Goal: Task Accomplishment & Management: Manage account settings

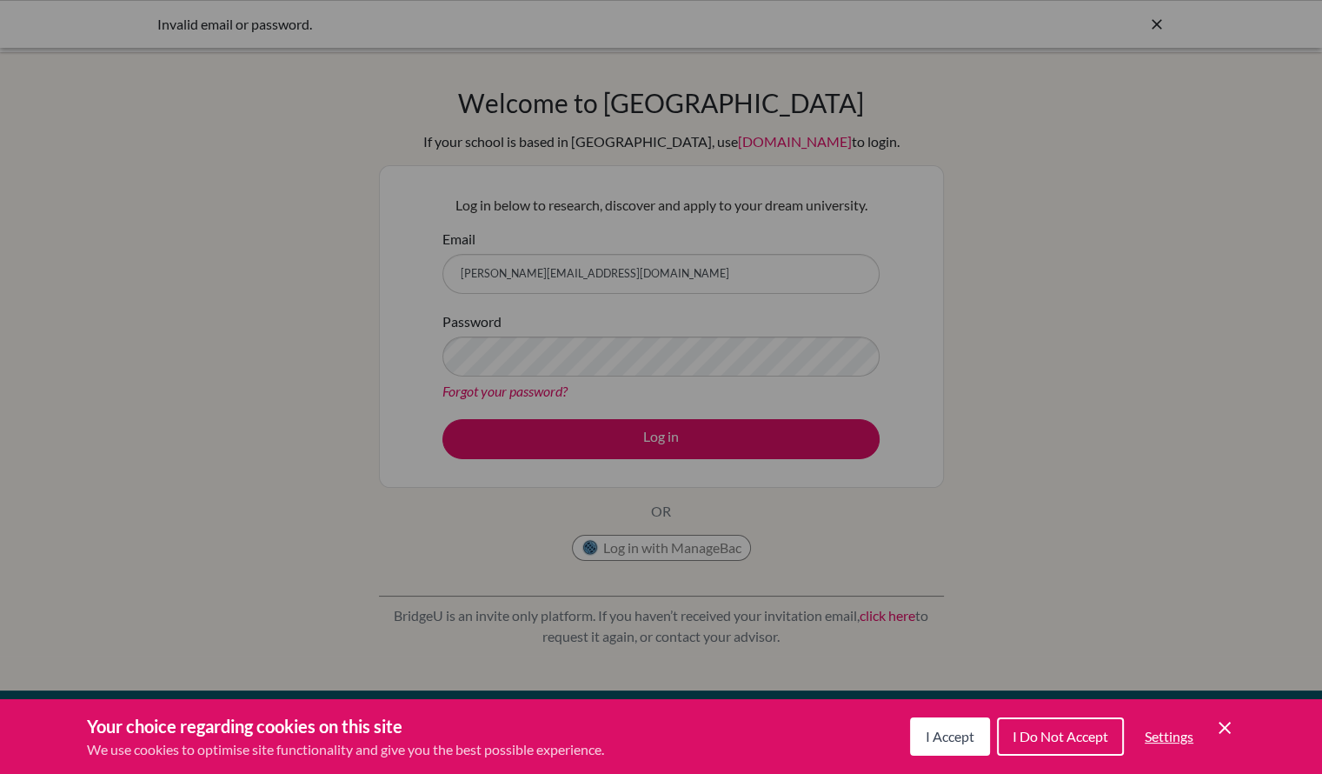
click at [936, 724] on button "I Accept" at bounding box center [950, 736] width 80 height 38
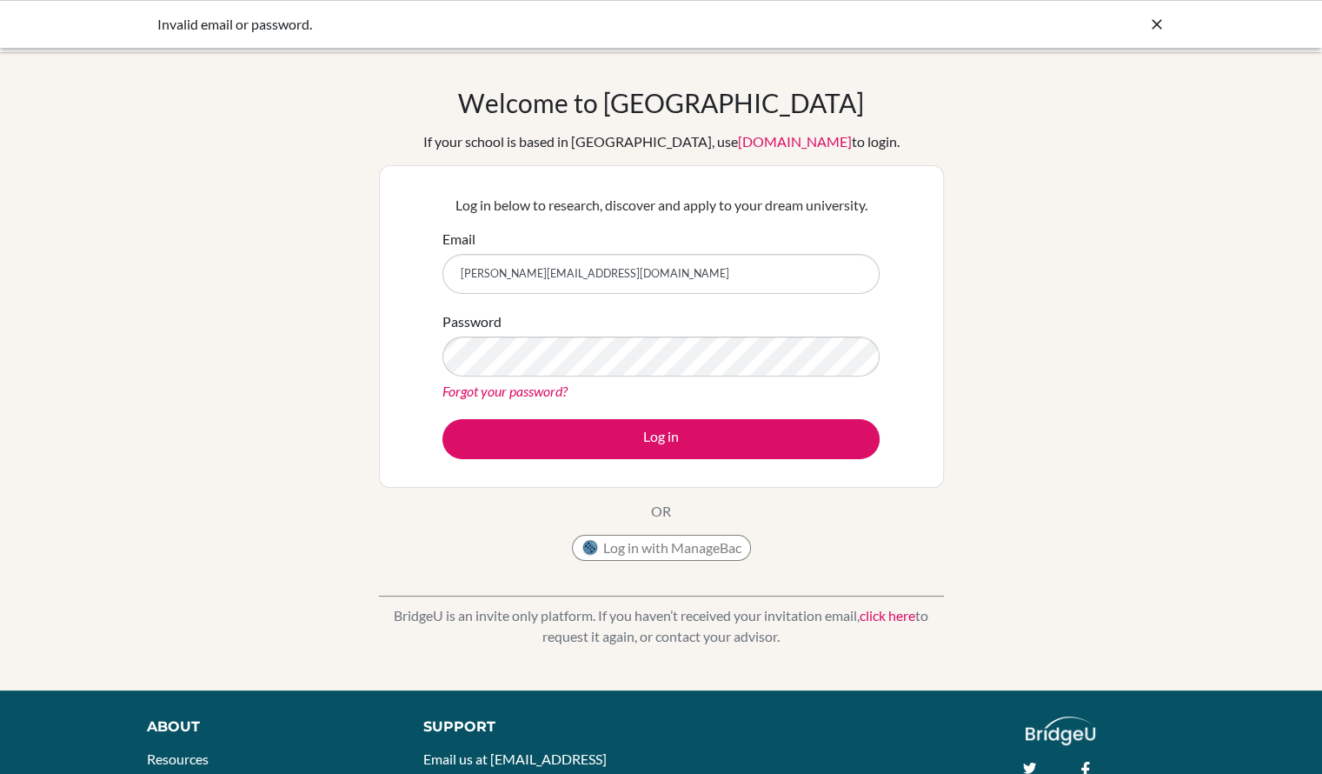
click at [517, 383] on link "Forgot your password?" at bounding box center [505, 391] width 125 height 17
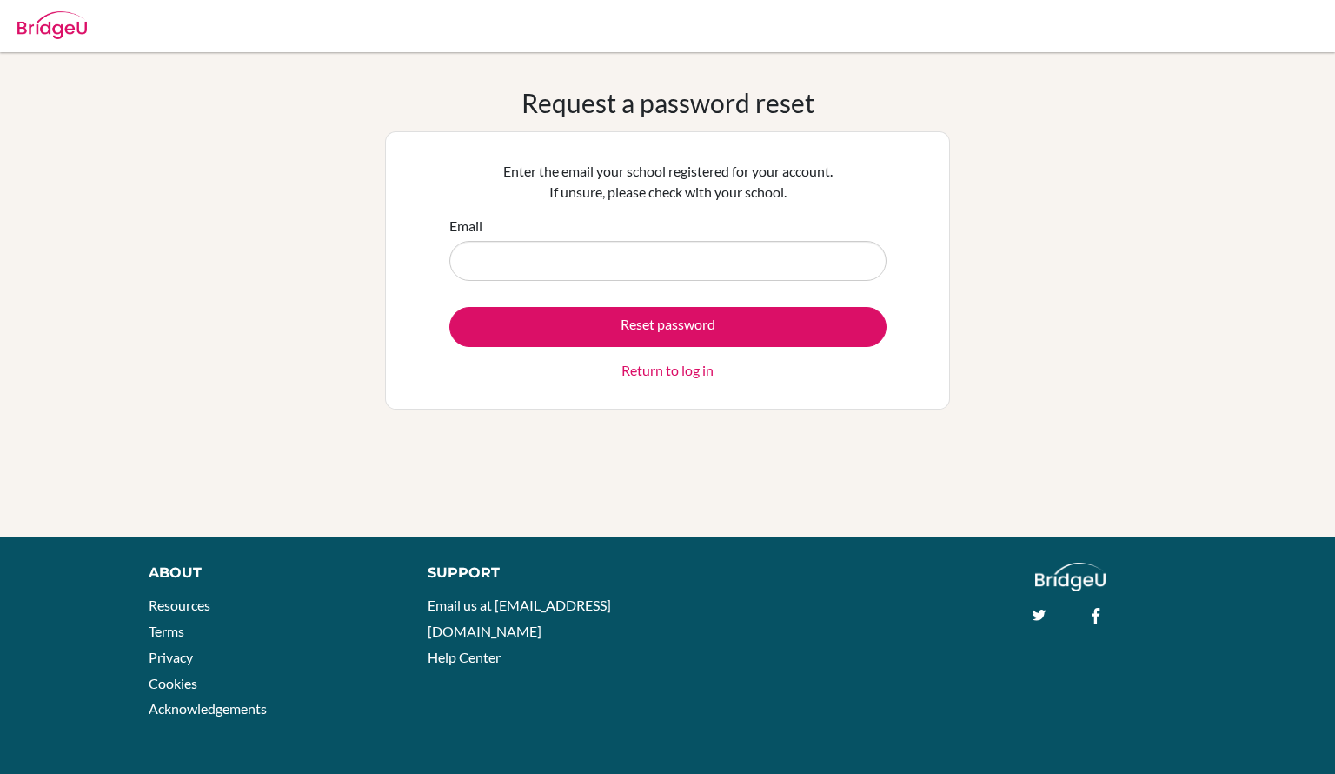
type input "[PERSON_NAME][EMAIL_ADDRESS][DOMAIN_NAME]"
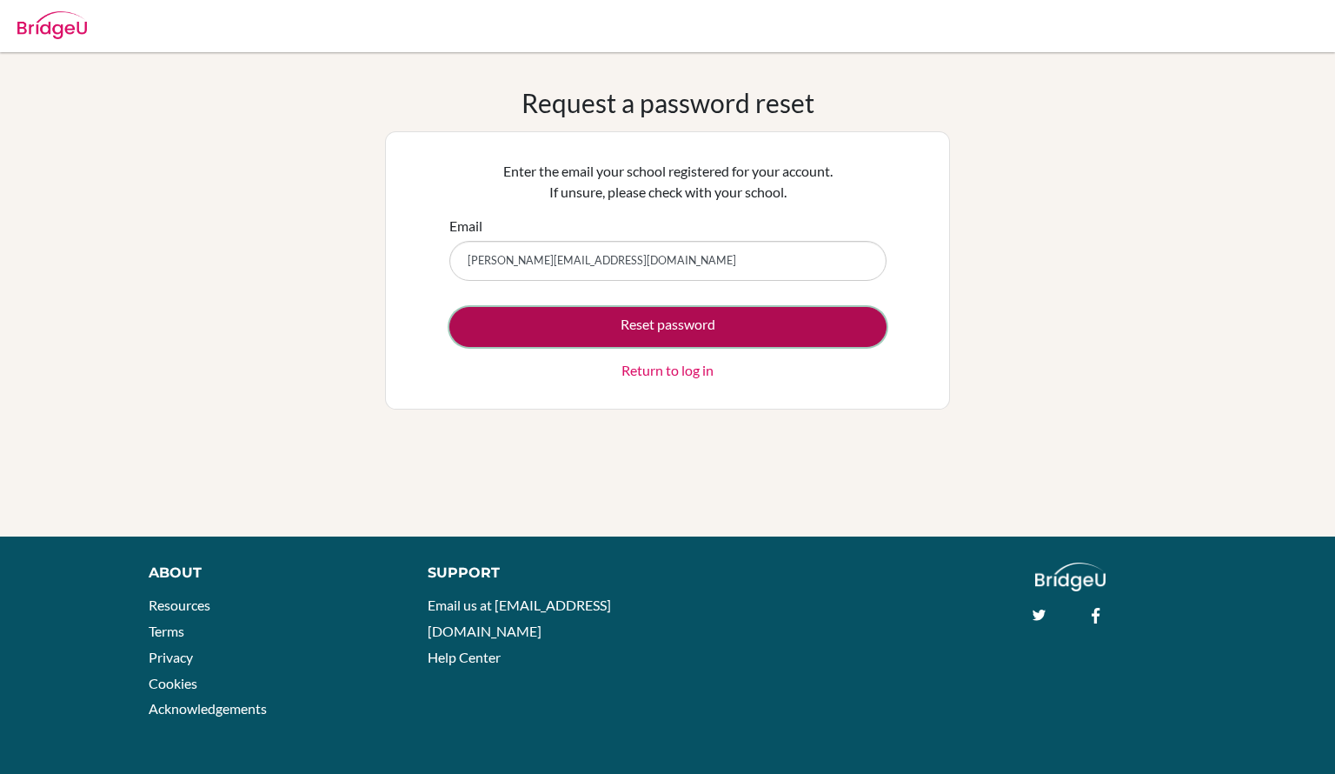
click at [606, 317] on button "Reset password" at bounding box center [668, 327] width 437 height 40
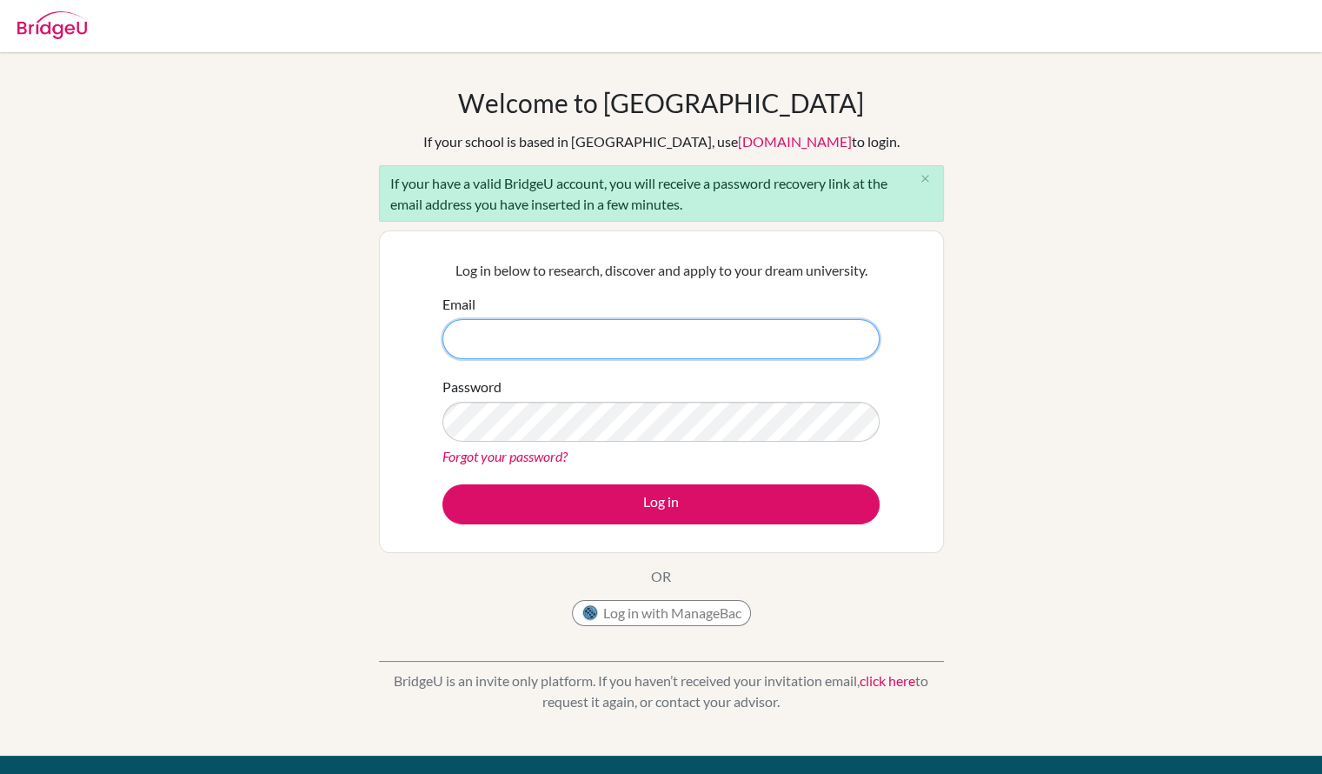
click at [622, 328] on input "Email" at bounding box center [661, 339] width 437 height 40
type input "[PERSON_NAME][EMAIL_ADDRESS][DOMAIN_NAME]"
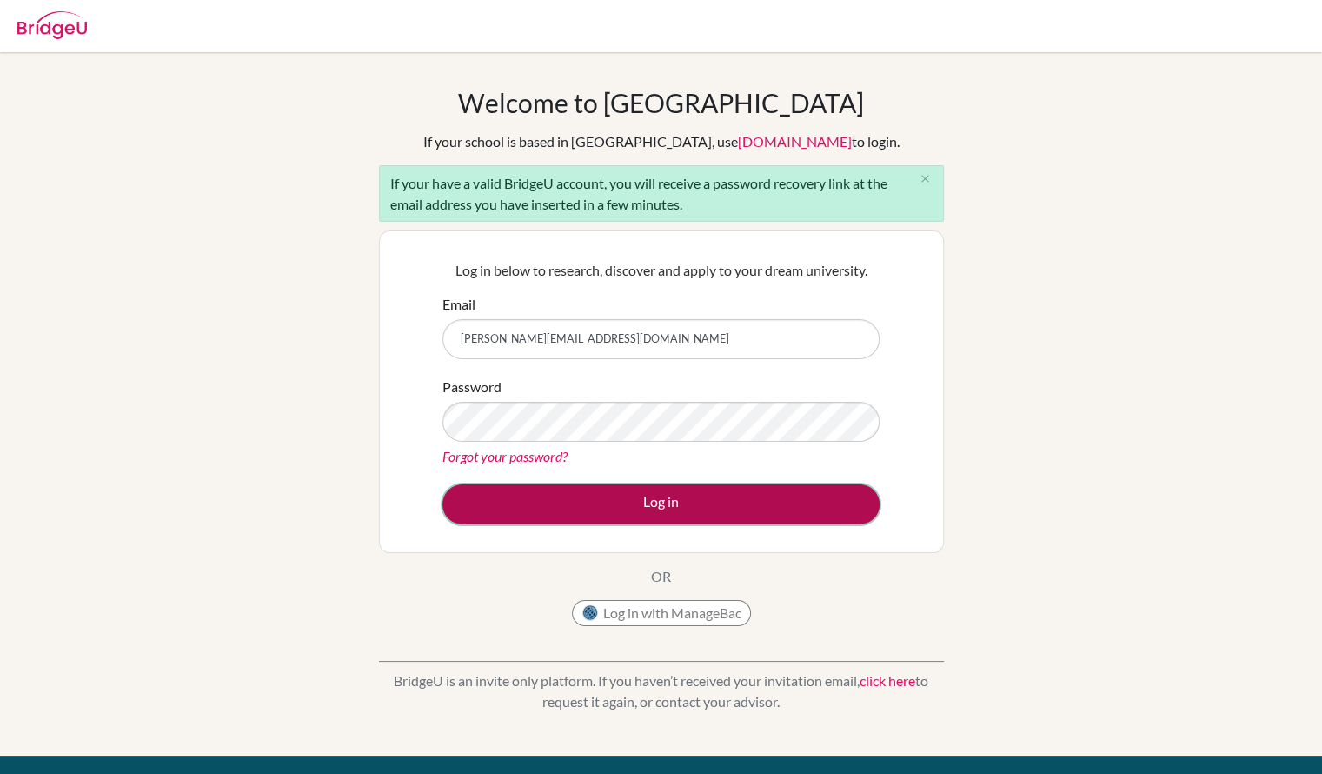
click at [657, 498] on button "Log in" at bounding box center [661, 504] width 437 height 40
